Goal: Task Accomplishment & Management: Manage account settings

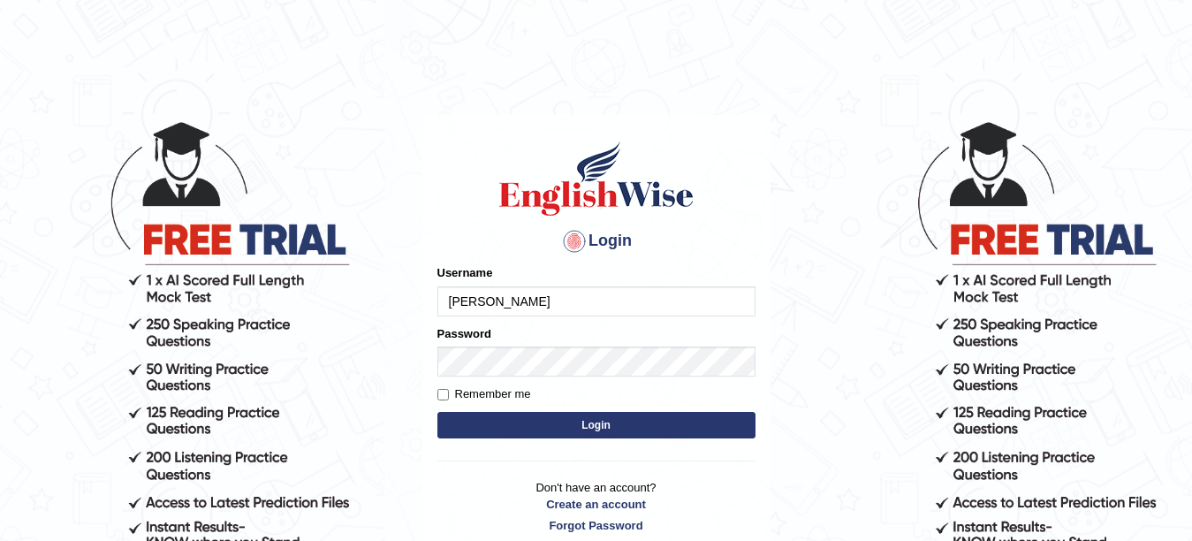
type input "Farzana12"
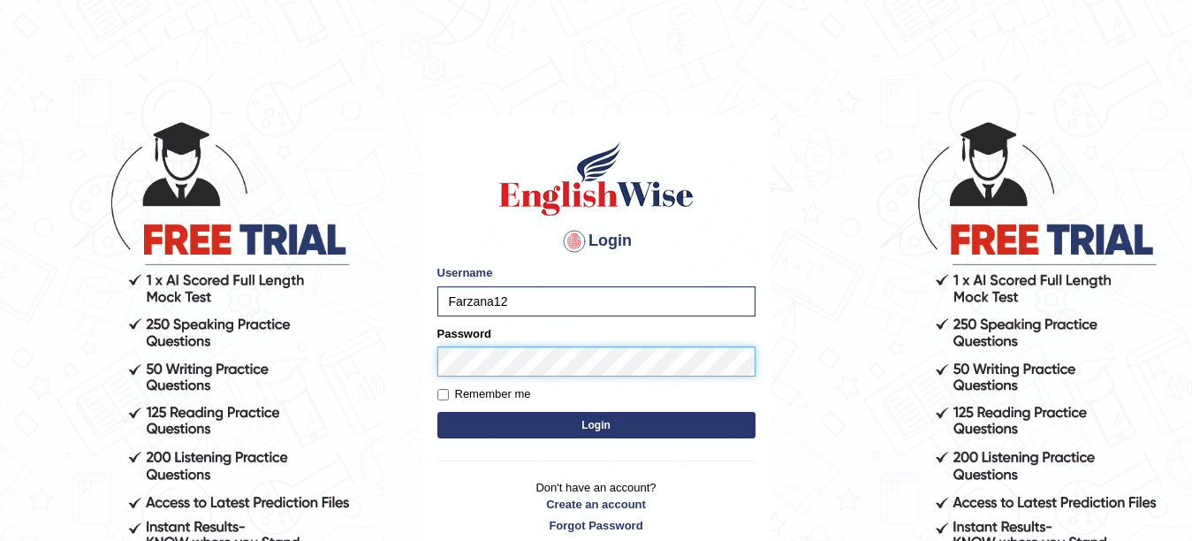
click at [438, 412] on button "Login" at bounding box center [597, 425] width 318 height 27
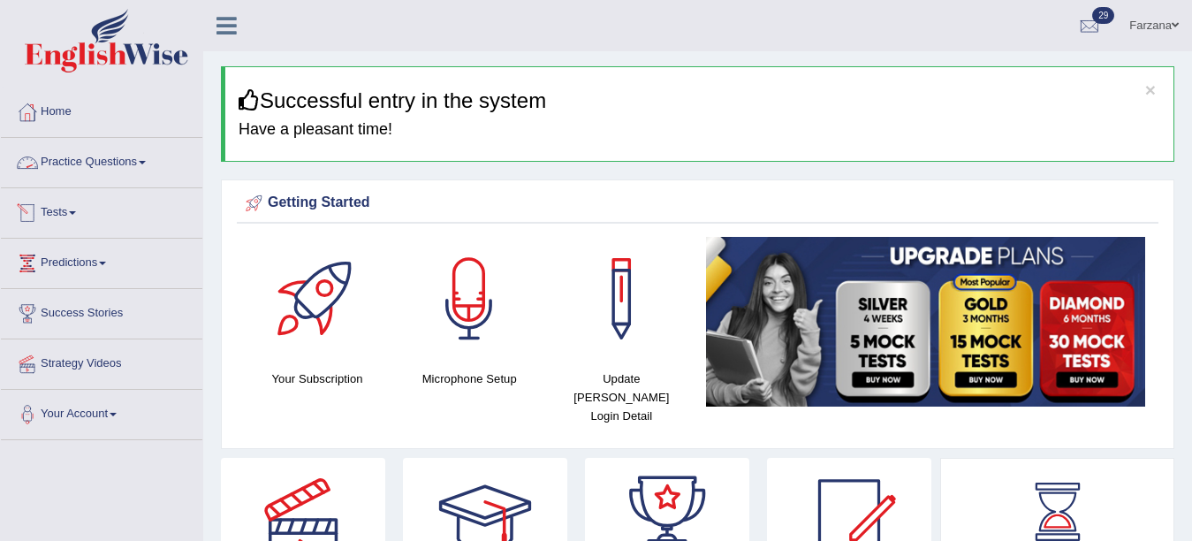
click at [154, 157] on link "Practice Questions" at bounding box center [102, 160] width 202 height 44
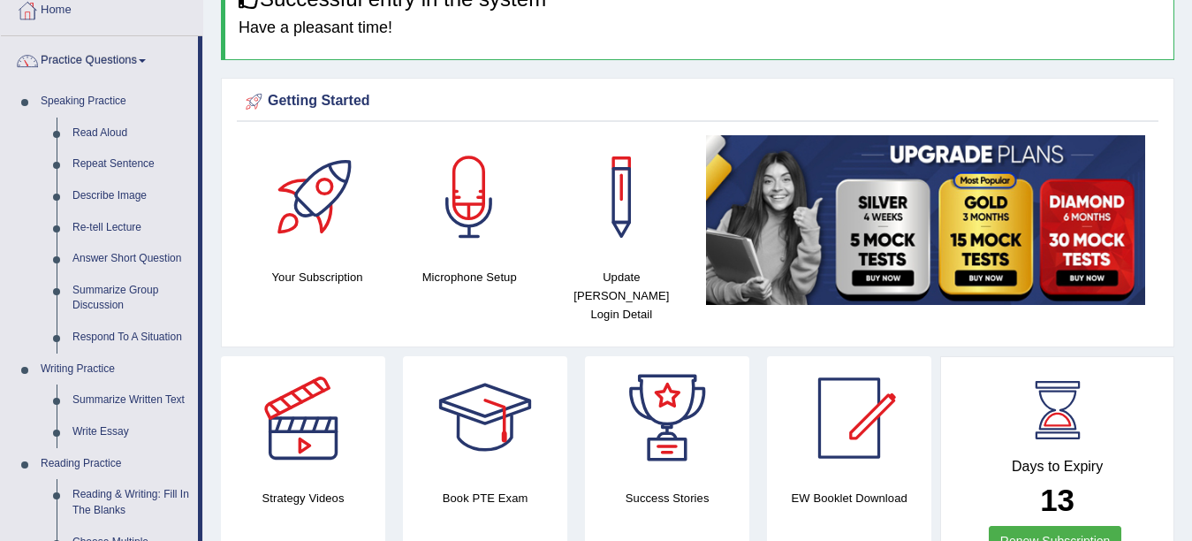
scroll to position [106, 0]
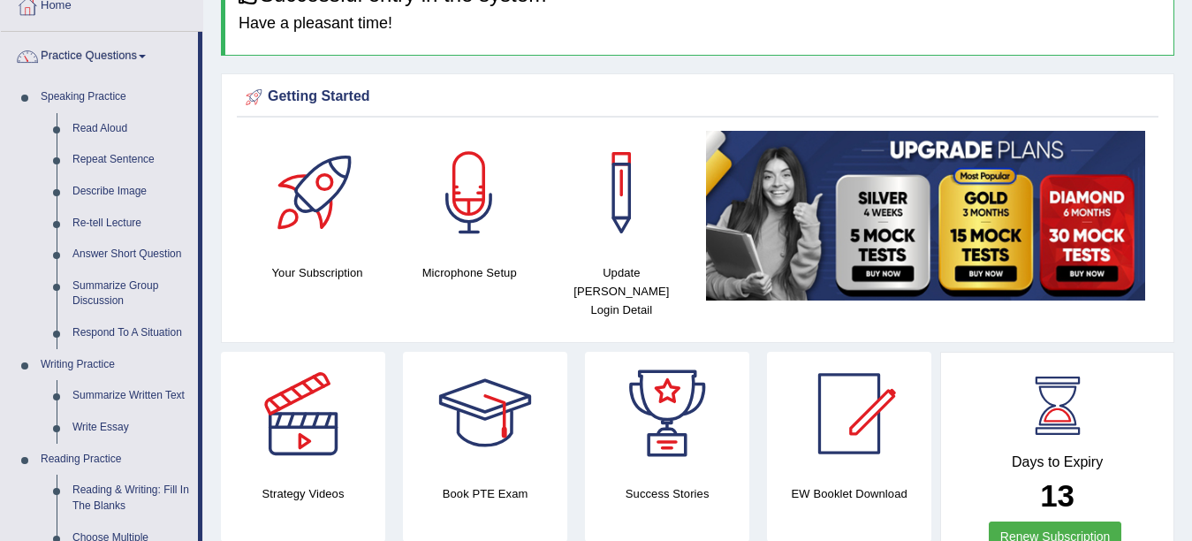
drag, startPoint x: 1188, startPoint y: 75, endPoint x: 1206, endPoint y: 46, distance: 34.1
click at [1192, 46] on html "Toggle navigation Home Practice Questions Speaking Practice Read Aloud Repeat S…" at bounding box center [596, 164] width 1192 height 541
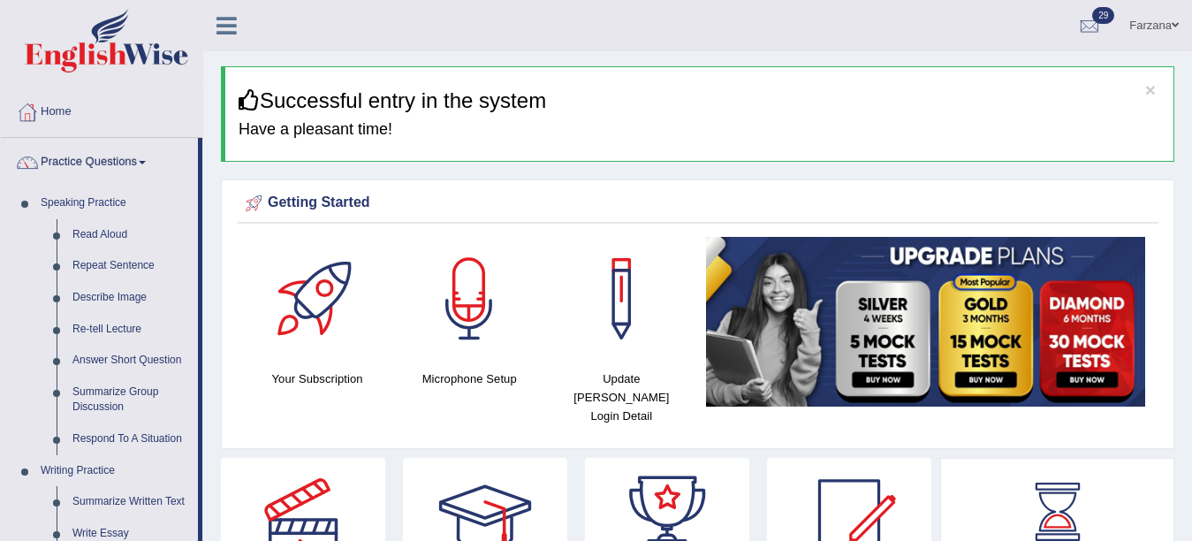
click at [1162, 24] on link "Farzana" at bounding box center [1154, 23] width 76 height 46
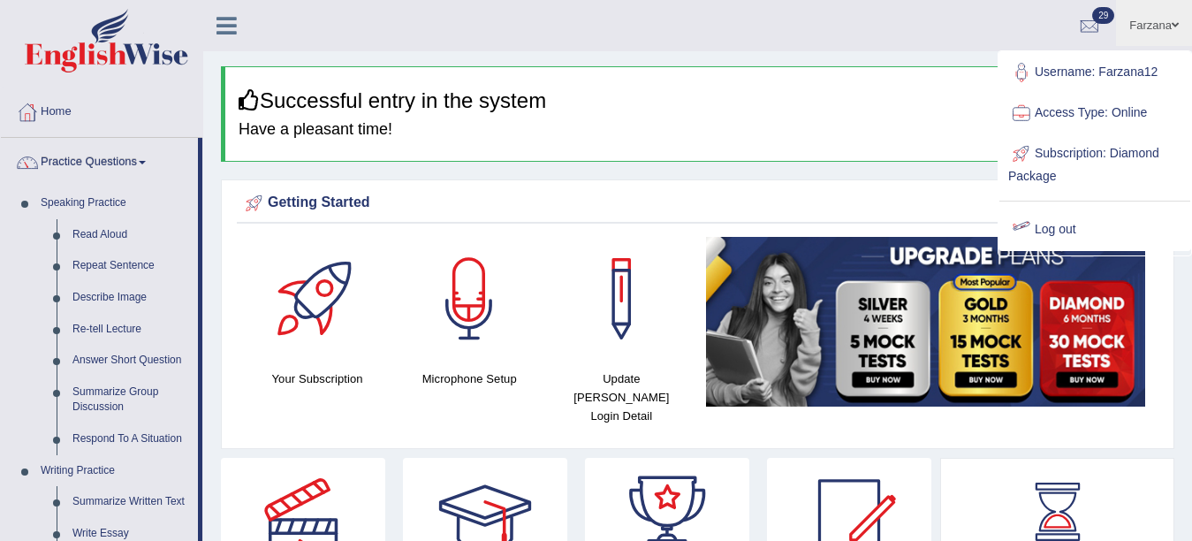
click at [1040, 225] on link "Log out" at bounding box center [1095, 229] width 191 height 41
